Goal: Obtain resource: Download file/media

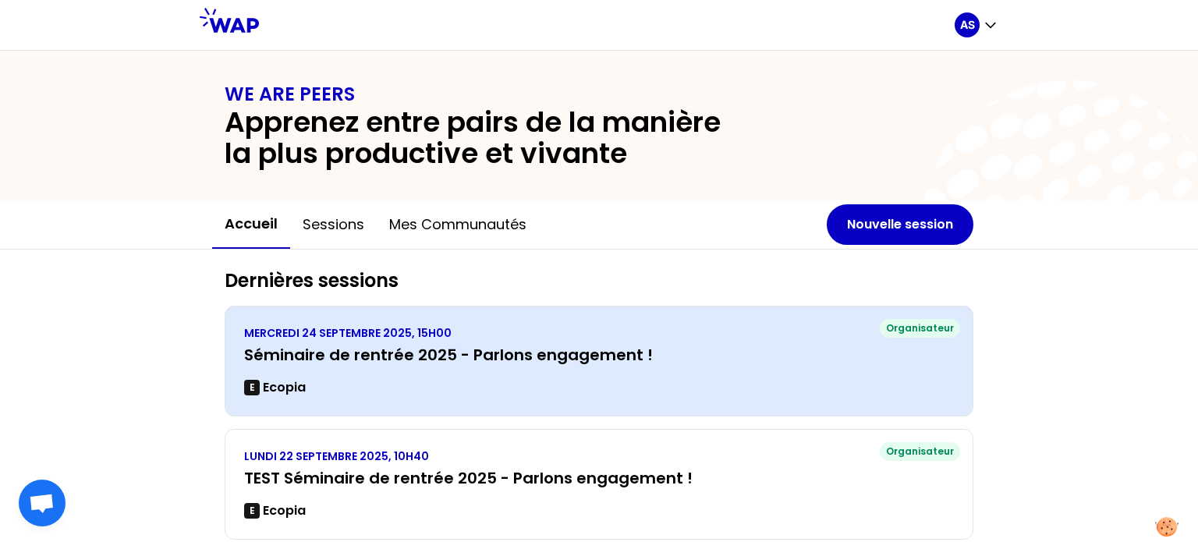
click at [562, 366] on div "MERCREDI 24 SEPTEMBRE 2025, 15H00 Séminaire de rentrée 2025 - Parlons engagemen…" at bounding box center [599, 361] width 710 height 72
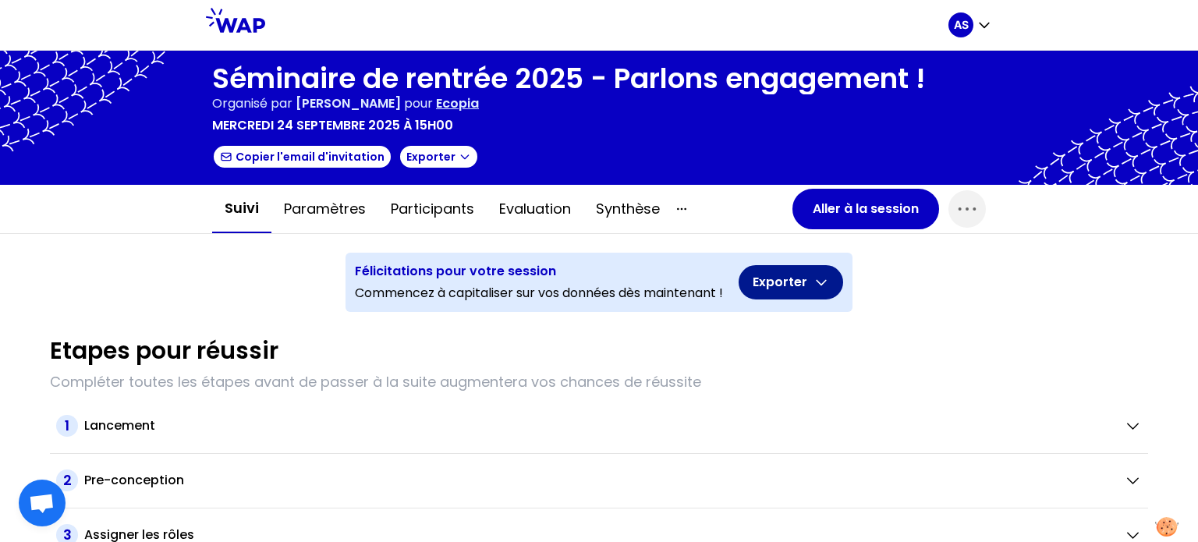
click at [795, 274] on button "Exporter" at bounding box center [791, 282] width 105 height 34
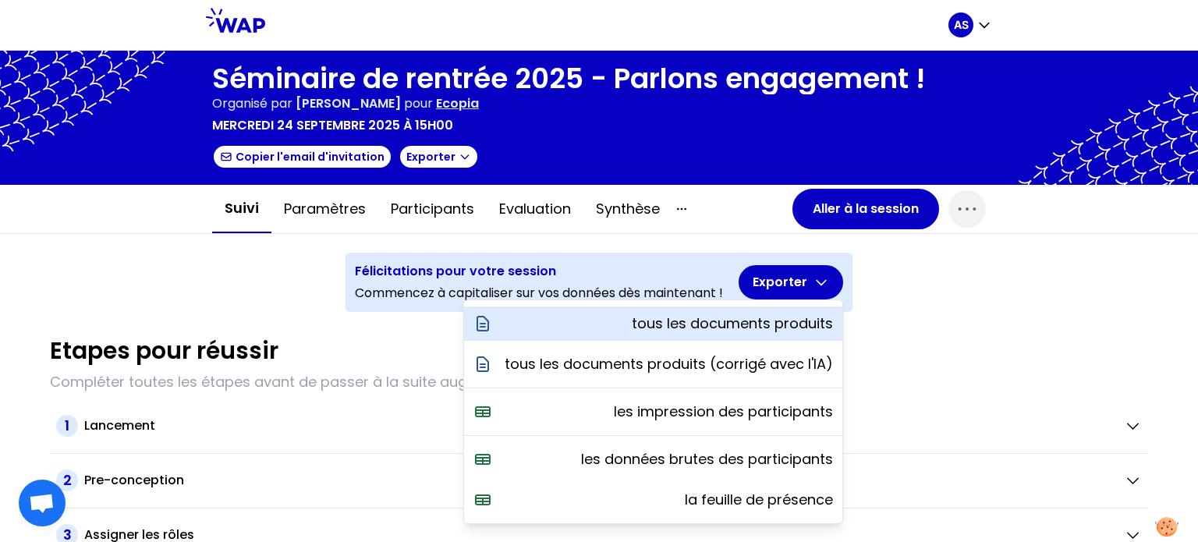
click at [743, 321] on p "tous les documents produits" at bounding box center [732, 324] width 201 height 22
